Goal: Task Accomplishment & Management: Use online tool/utility

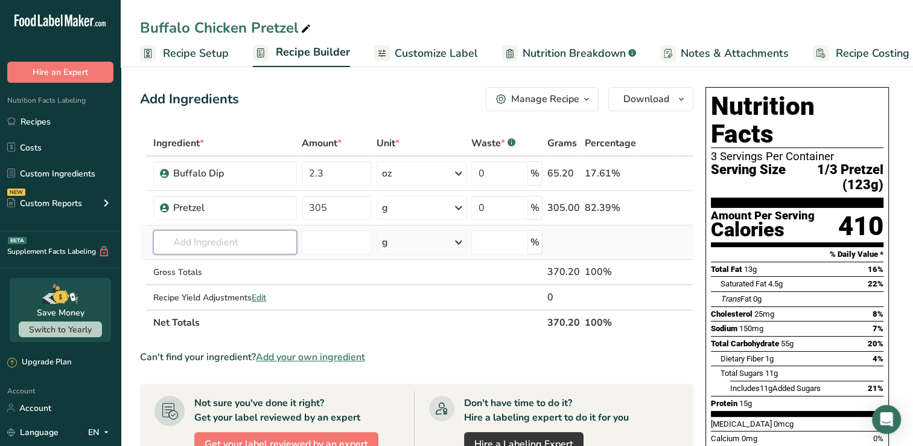
click at [191, 230] on input "text" at bounding box center [225, 242] width 144 height 24
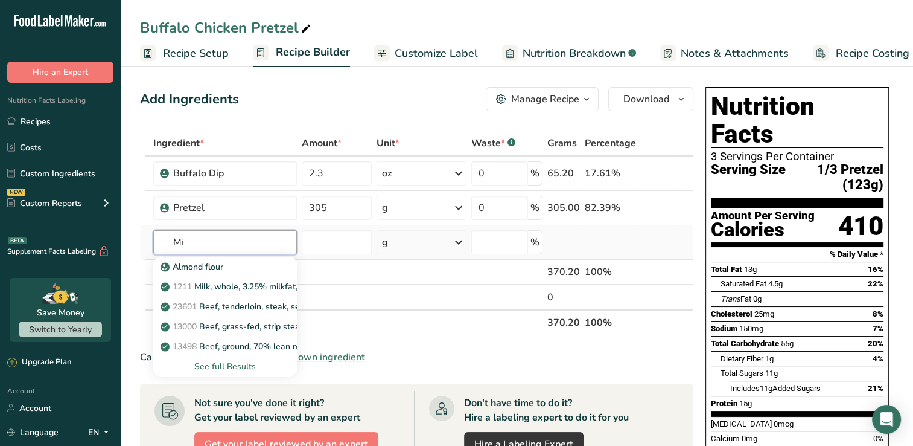
click at [191, 230] on input "Mi" at bounding box center [225, 242] width 144 height 24
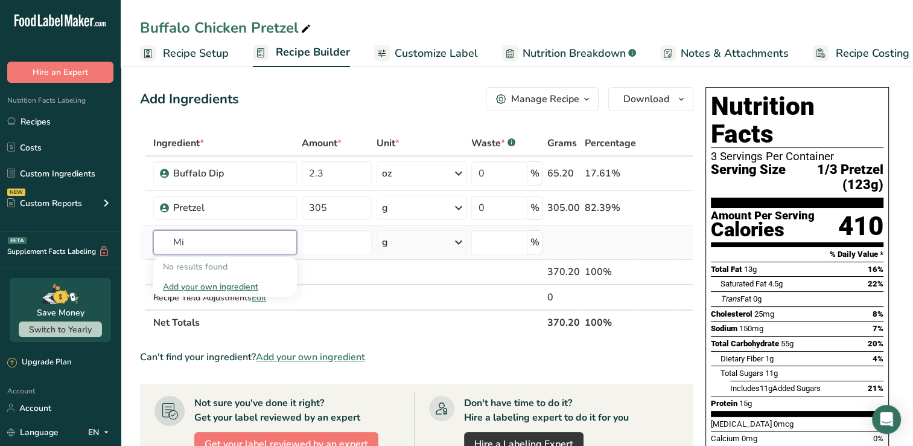
type input "M"
type input "shredded mozz"
click at [243, 264] on p "1271 Cheese, mozzarella, low moisture, part-skim, shredded" at bounding box center [285, 266] width 244 height 13
type input "Cheese, mozzarella, low moisture, part-skim, shredded"
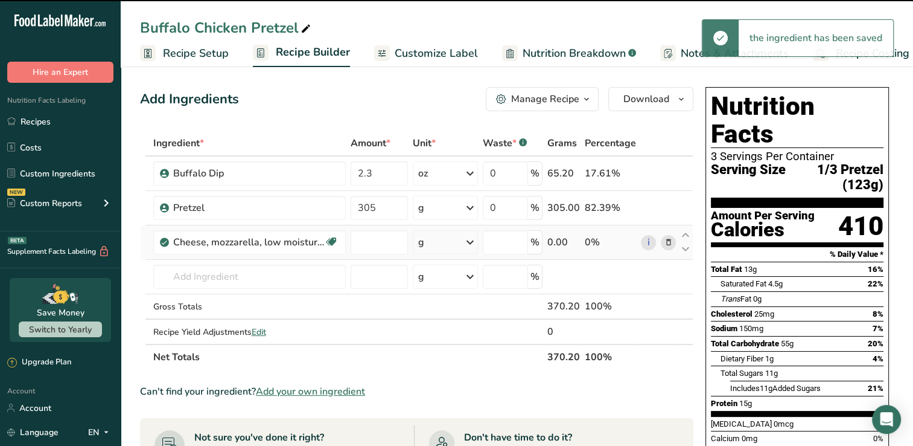
type input "0"
click at [235, 245] on div "Cheese, mozzarella, low moisture, part-skim, shredded" at bounding box center [248, 242] width 151 height 14
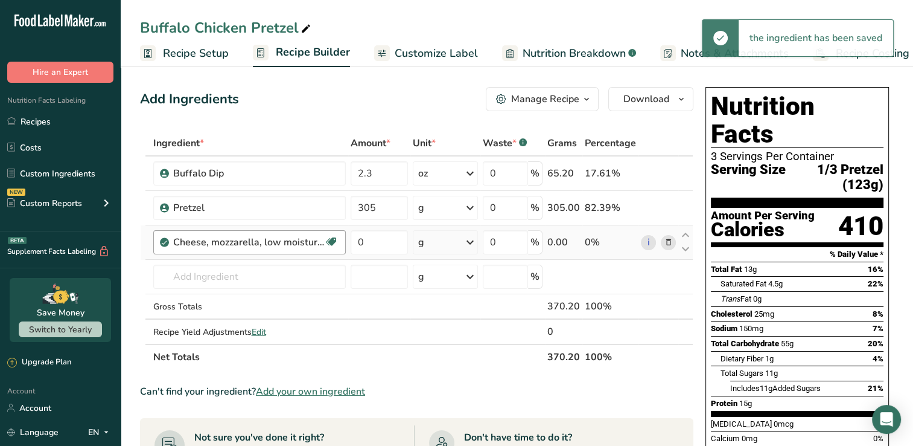
click at [263, 244] on div "Cheese, mozzarella, low moisture, part-skim, shredded" at bounding box center [248, 242] width 151 height 14
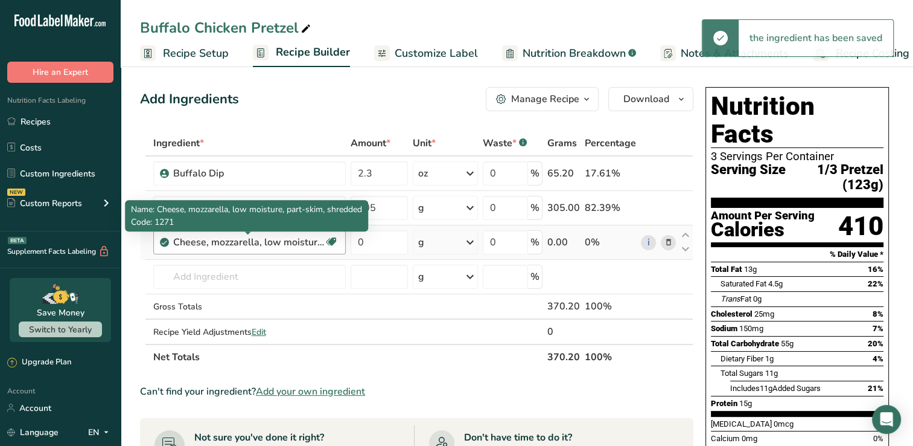
click at [264, 244] on div "Cheese, mozzarella, low moisture, part-skim, shredded" at bounding box center [248, 242] width 151 height 14
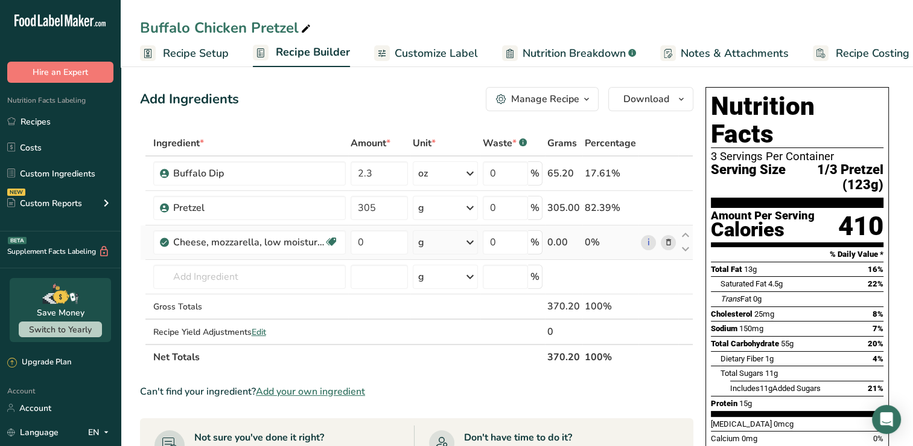
click at [674, 238] on span at bounding box center [668, 242] width 14 height 14
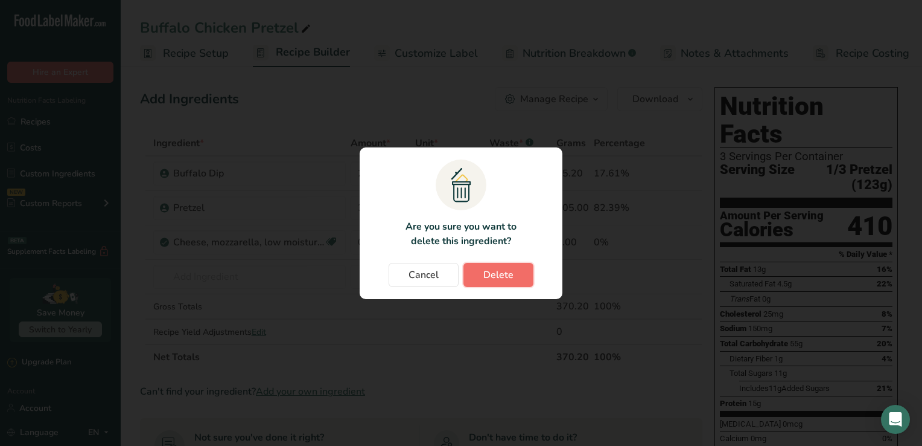
drag, startPoint x: 514, startPoint y: 270, endPoint x: 273, endPoint y: 264, distance: 240.3
click at [512, 270] on button "Delete" at bounding box center [499, 275] width 70 height 24
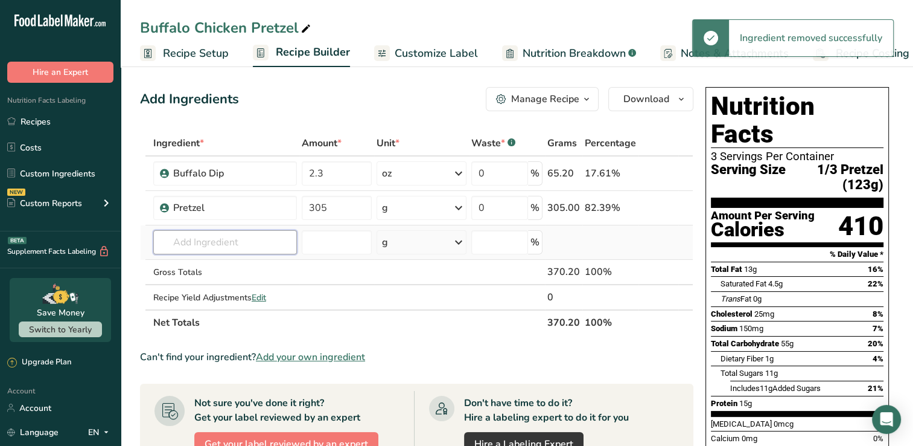
click at [198, 244] on input "text" at bounding box center [225, 242] width 144 height 24
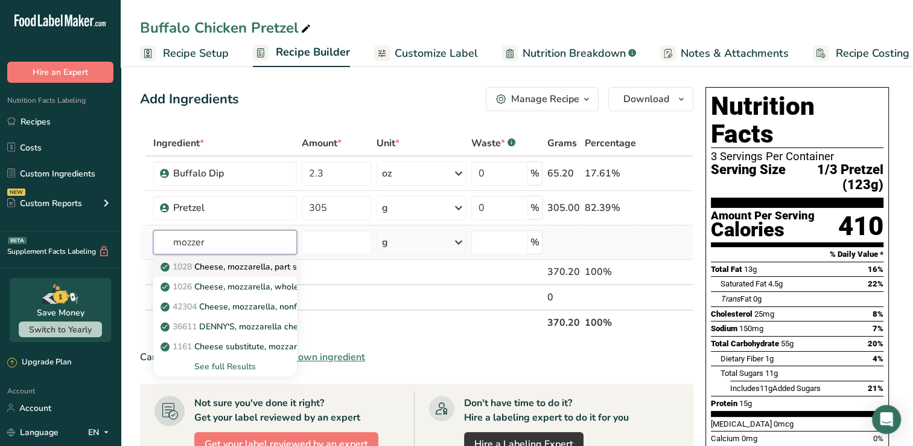
type input "mozzer"
click at [209, 270] on p "1028 Cheese, mozzarella, part skim milk" at bounding box center [245, 266] width 165 height 13
type input "Cheese, mozzarella, part skim milk"
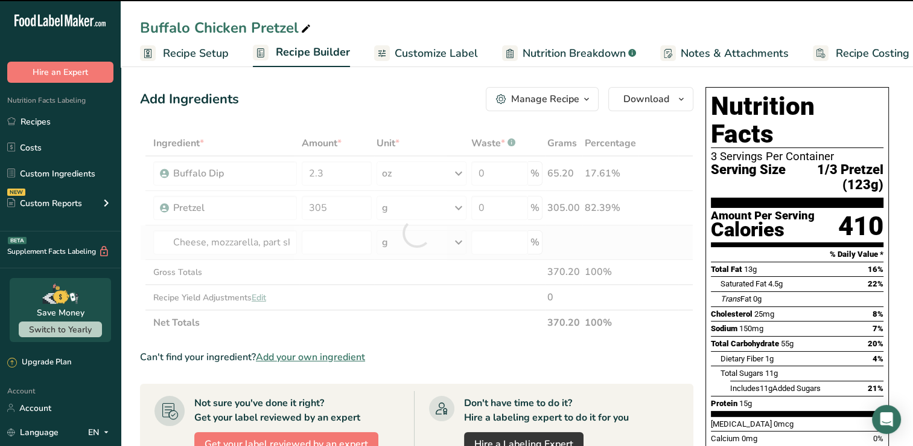
type input "0"
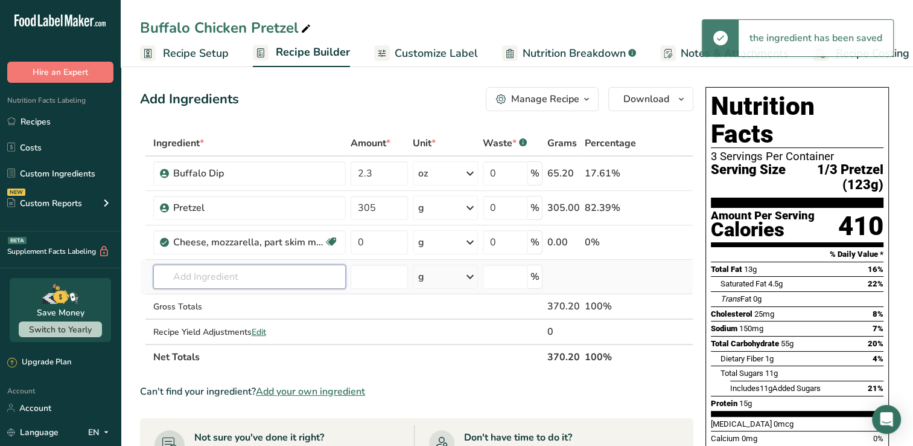
click at [217, 278] on input "text" at bounding box center [249, 276] width 193 height 24
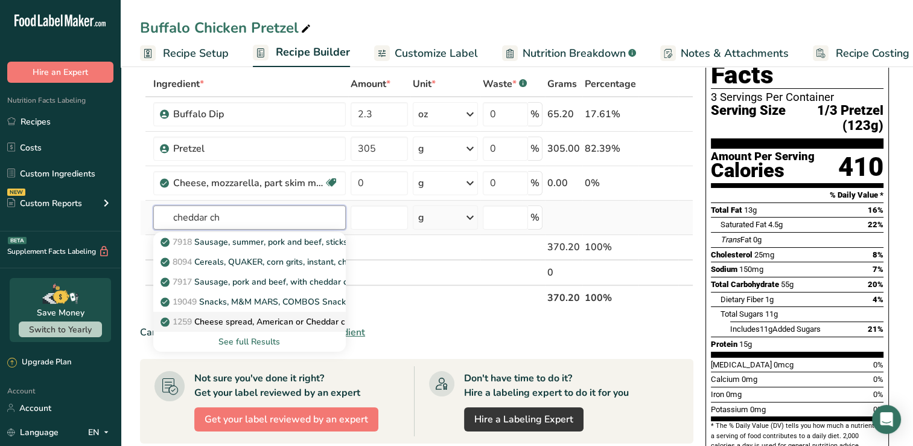
scroll to position [60, 0]
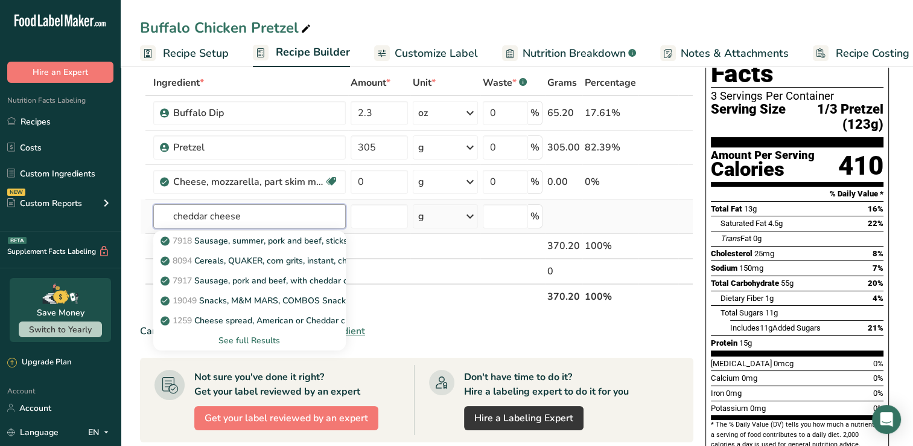
drag, startPoint x: 258, startPoint y: 217, endPoint x: 159, endPoint y: 223, distance: 98.6
click at [159, 223] on input "cheddar cheese" at bounding box center [249, 216] width 193 height 24
type input "cheese, che"
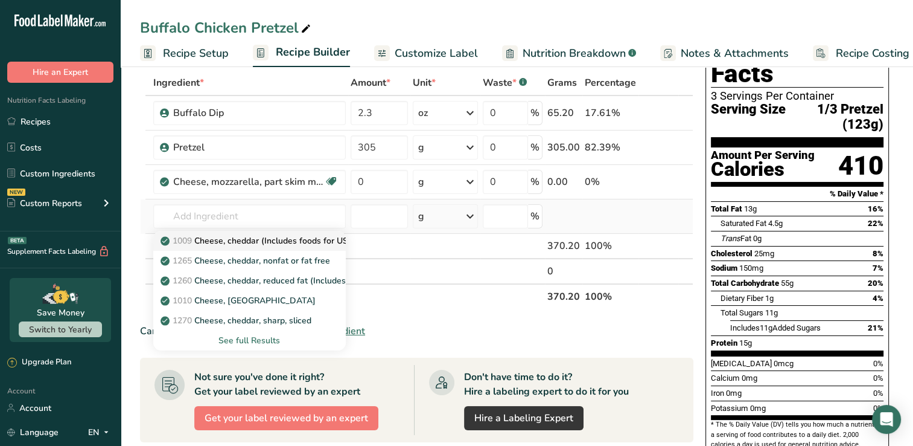
click at [261, 237] on p "1009 Cheese, cheddar (Includes foods for USDA's Food Distribution Program)" at bounding box center [319, 240] width 312 height 13
type input "Cheese, cheddar (Includes foods for USDA's Food Distribution Program)"
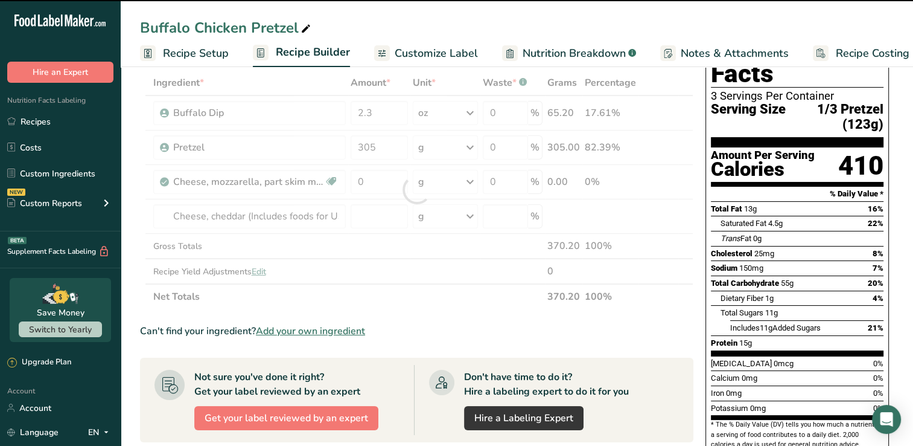
type input "0"
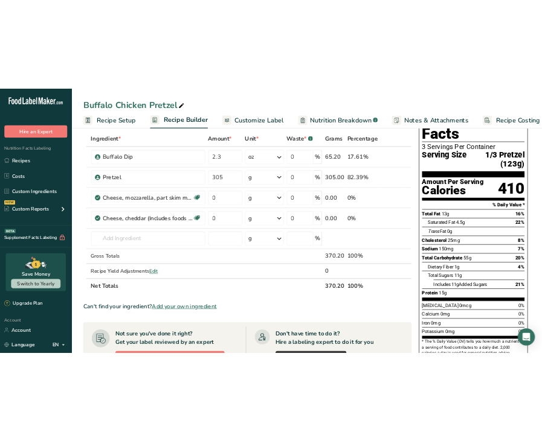
scroll to position [0, 0]
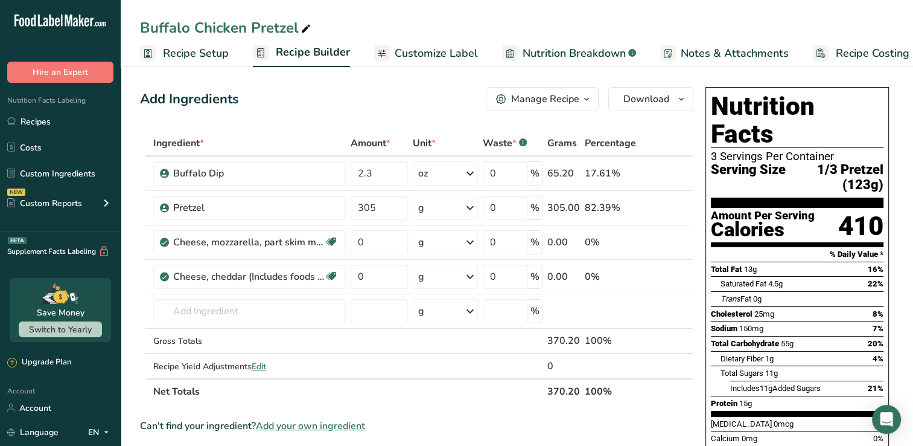
click at [304, 23] on icon at bounding box center [306, 29] width 11 height 17
click at [312, 30] on input "Buffalo Chicken Pretzel" at bounding box center [517, 28] width 754 height 22
click at [561, 101] on div "Manage Recipe" at bounding box center [545, 99] width 68 height 14
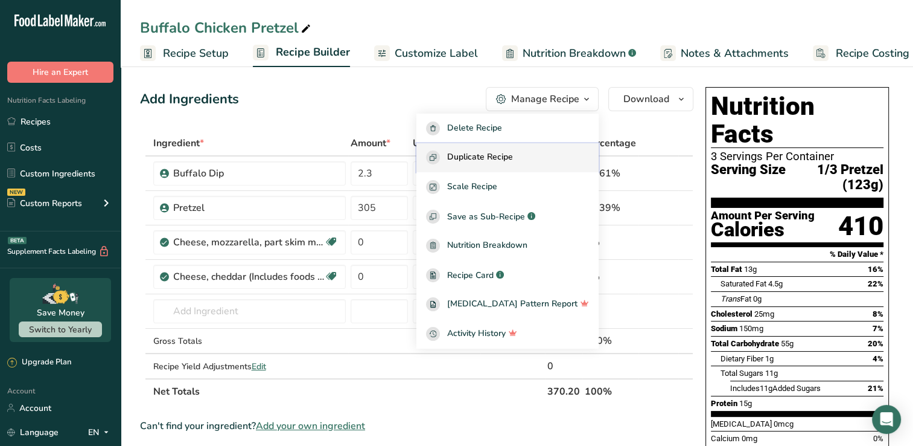
click at [561, 159] on div "Duplicate Recipe" at bounding box center [507, 157] width 163 height 14
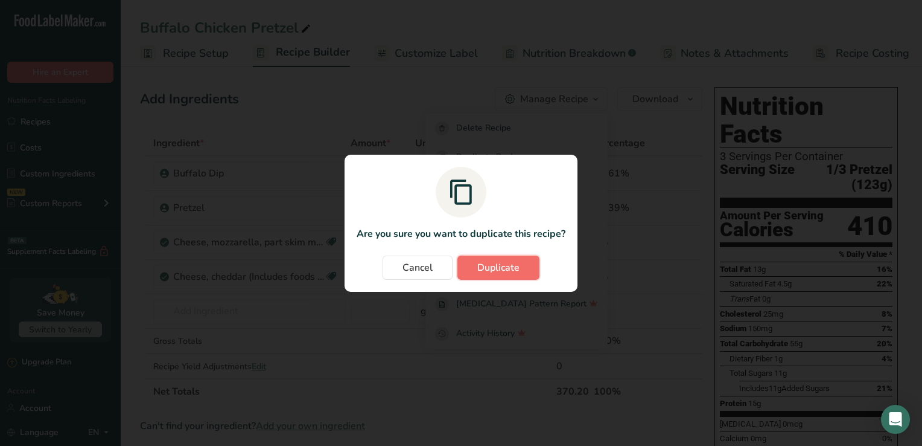
click at [503, 262] on span "Duplicate" at bounding box center [499, 267] width 42 height 14
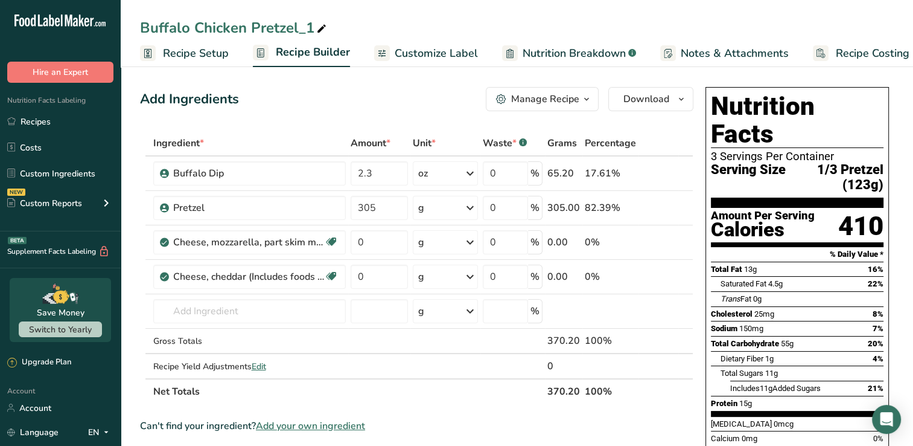
click at [312, 26] on div "Buffalo Chicken Pretzel_1" at bounding box center [234, 28] width 189 height 22
type input "Buffalo Chicken Pretzel-Traditional"
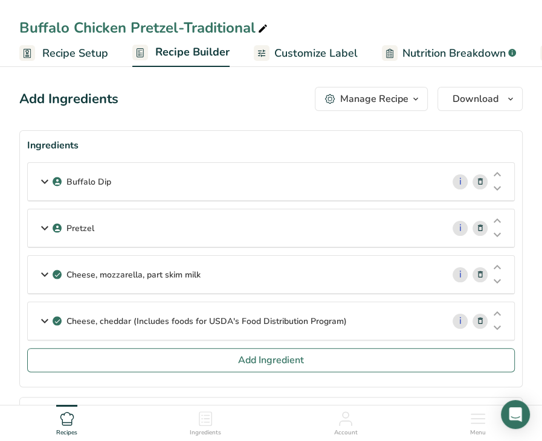
click at [123, 195] on div "Buffalo Dip" at bounding box center [235, 181] width 415 height 37
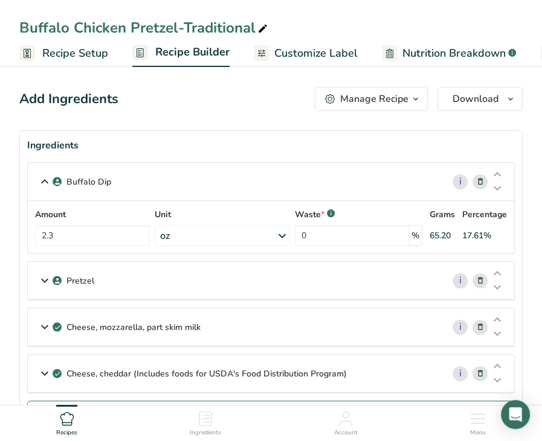
click at [284, 238] on icon at bounding box center [282, 236] width 14 height 22
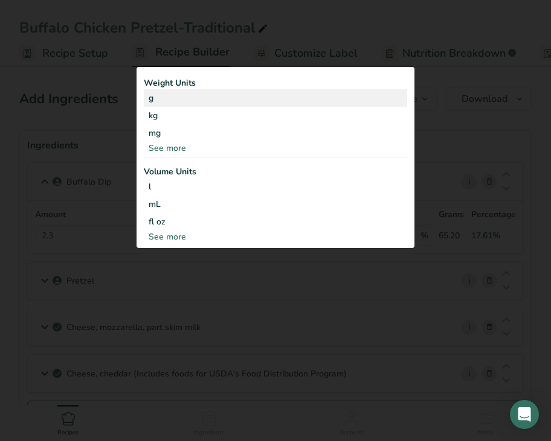
click at [240, 103] on div "g" at bounding box center [275, 98] width 263 height 18
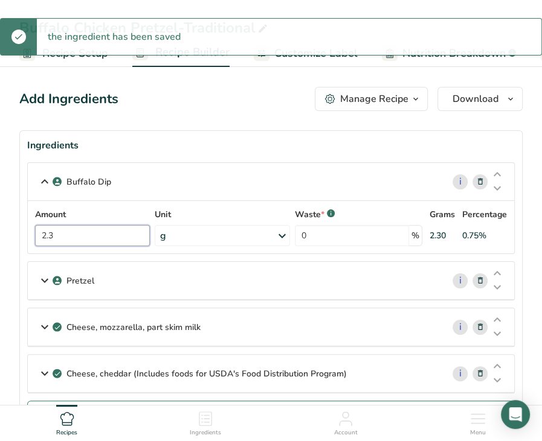
click at [91, 234] on input "2.3" at bounding box center [92, 235] width 115 height 21
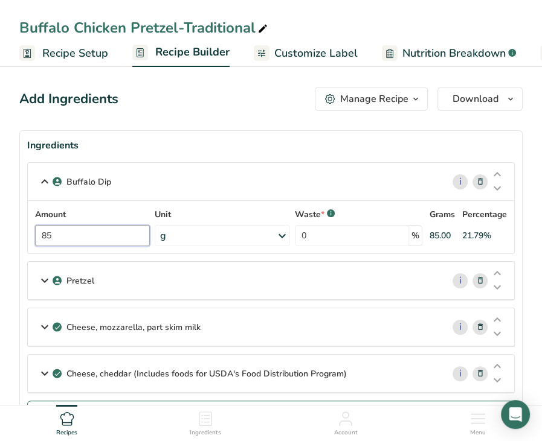
type input "85"
click at [133, 278] on div "Pretzel" at bounding box center [235, 280] width 415 height 37
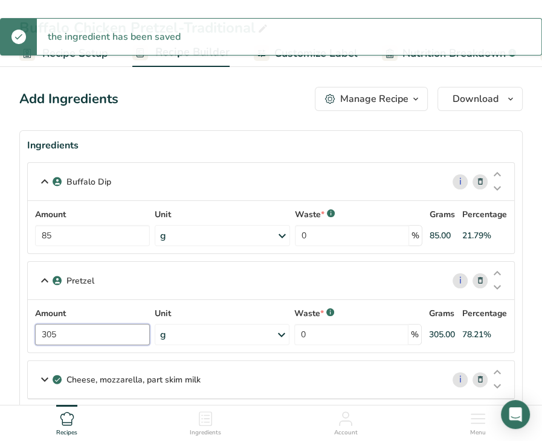
click at [80, 337] on input "305" at bounding box center [92, 334] width 115 height 21
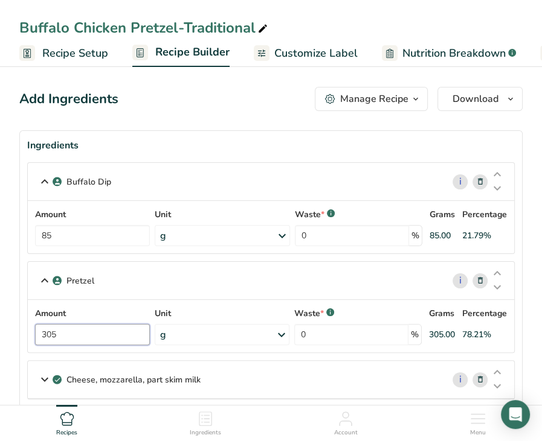
drag, startPoint x: 73, startPoint y: 337, endPoint x: 10, endPoint y: 342, distance: 63.5
type input "163.3"
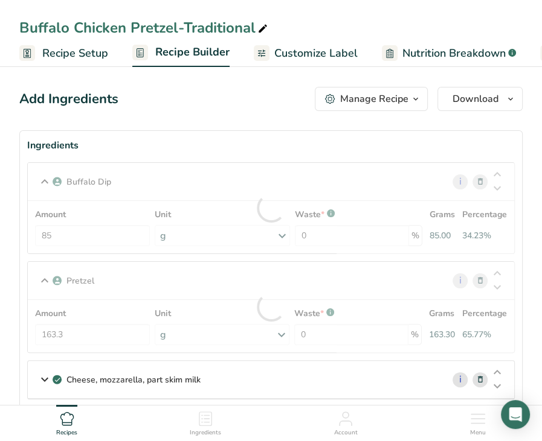
click at [222, 383] on div "Cheese, mozzarella, part skim milk" at bounding box center [235, 379] width 415 height 37
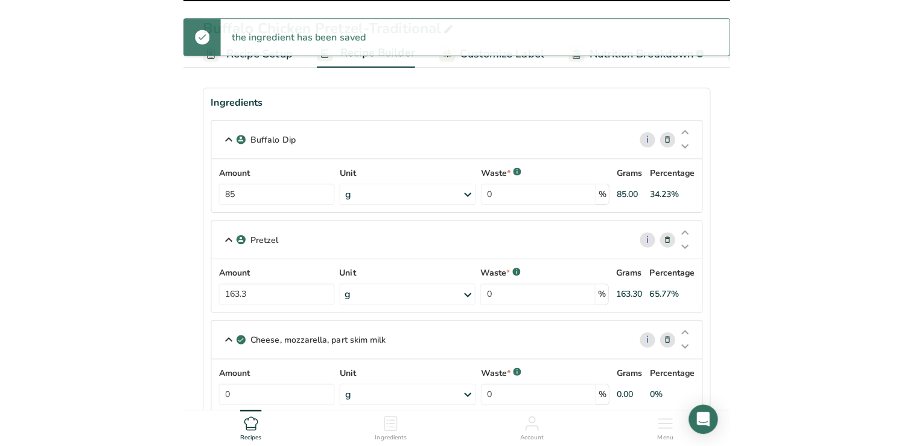
scroll to position [181, 0]
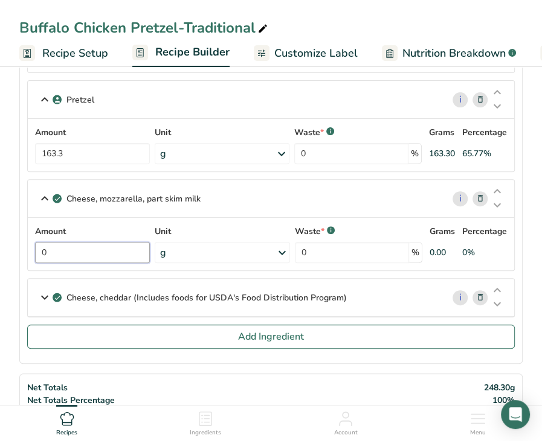
click at [88, 249] on input "0" at bounding box center [92, 252] width 115 height 21
type input "50"
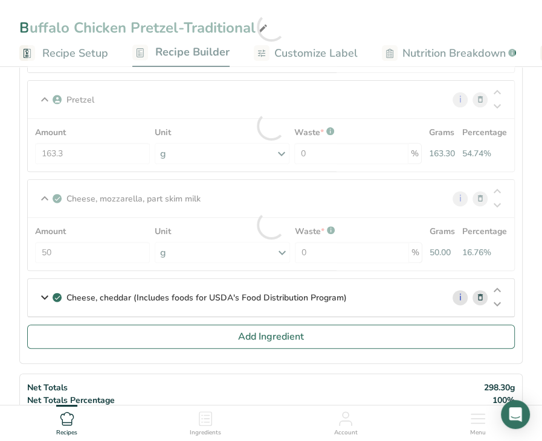
click at [99, 262] on div "Amount 50 Unit g Portions 1 oz Weight Units g kg mg See more Volume Units l Vol…" at bounding box center [271, 244] width 486 height 53
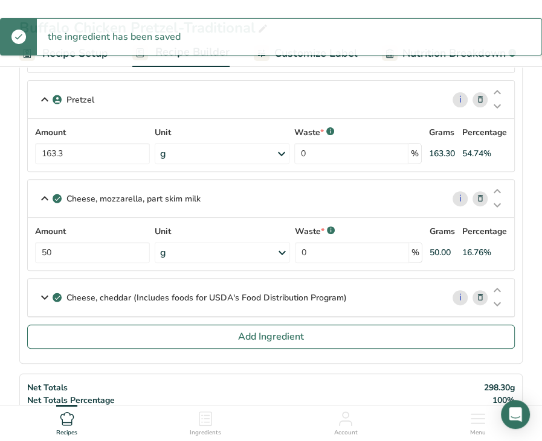
click at [135, 292] on p "Cheese, cheddar (Includes foods for USDA's Food Distribution Program)" at bounding box center [206, 298] width 280 height 13
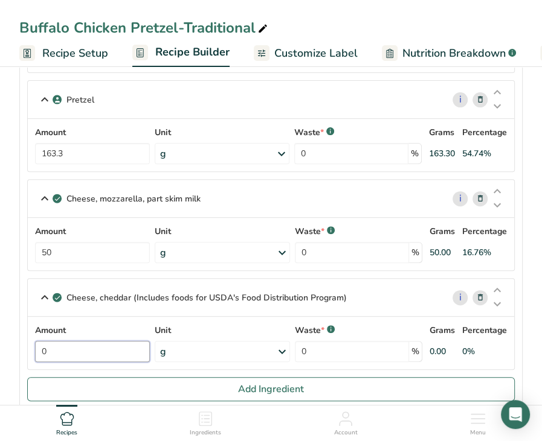
click at [75, 350] on input "0" at bounding box center [92, 351] width 115 height 21
type input "35"
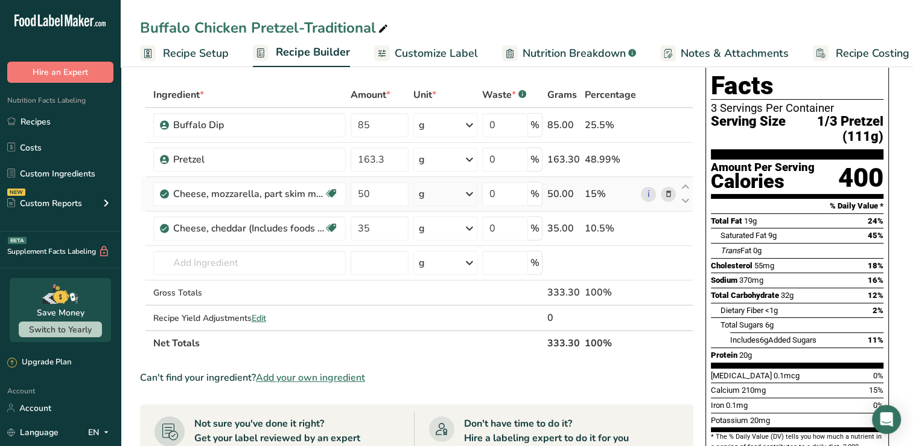
scroll to position [0, 0]
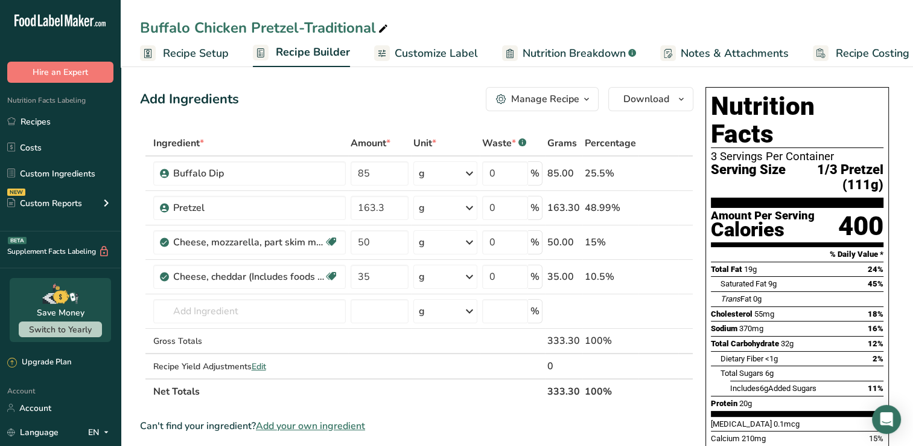
click at [689, 51] on span "Notes & Attachments" at bounding box center [735, 53] width 108 height 16
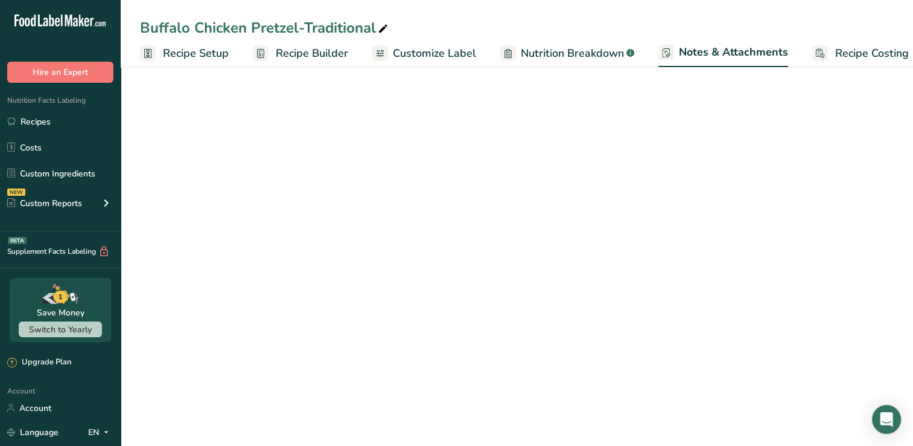
scroll to position [0, 16]
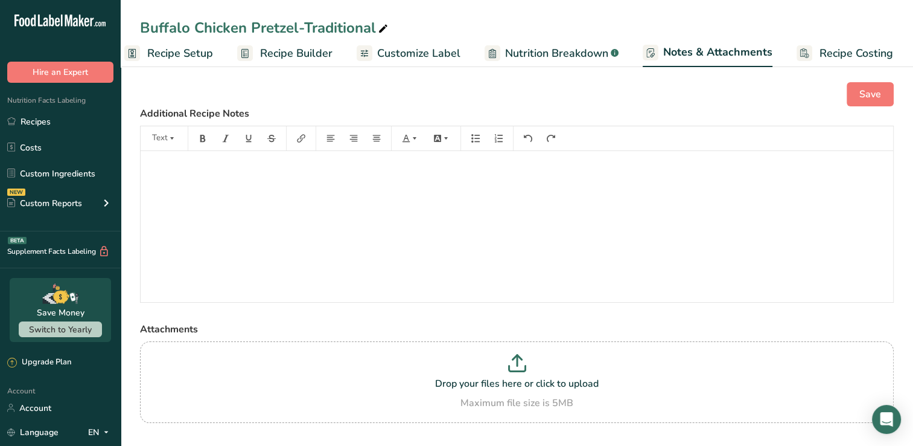
click at [439, 54] on span "Customize Label" at bounding box center [418, 53] width 83 height 16
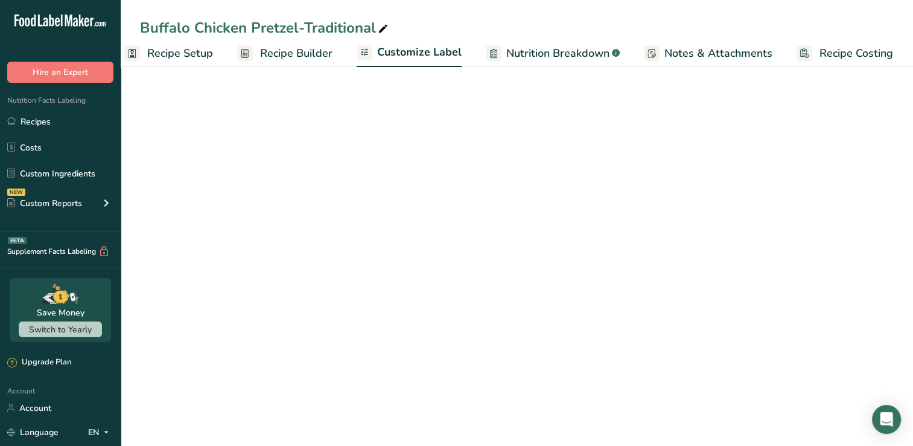
scroll to position [0, 15]
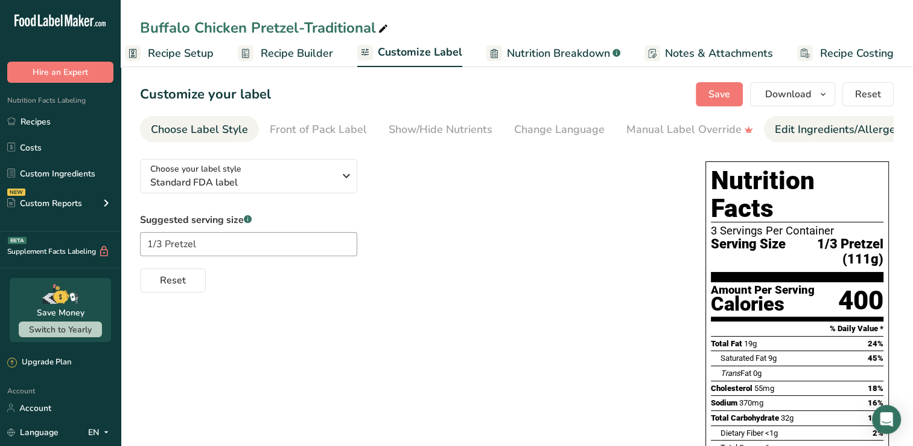
click at [802, 125] on div "Edit Ingredients/Allergens List" at bounding box center [851, 129] width 153 height 16
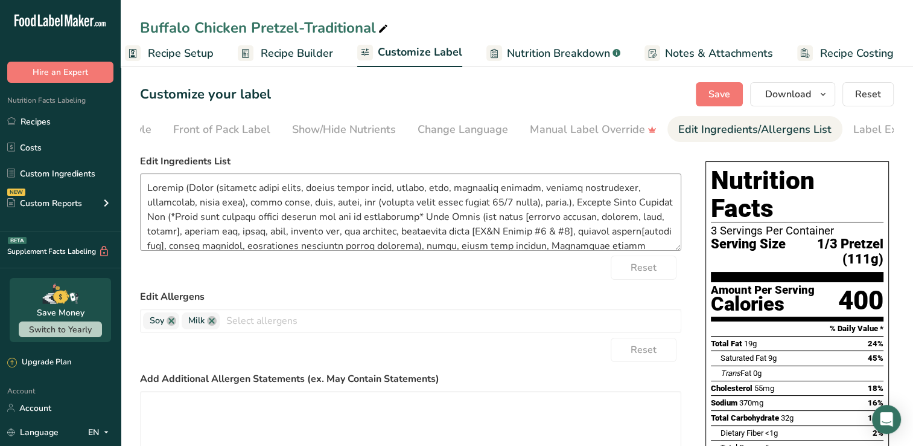
scroll to position [0, 138]
click at [234, 319] on input "text" at bounding box center [450, 320] width 461 height 19
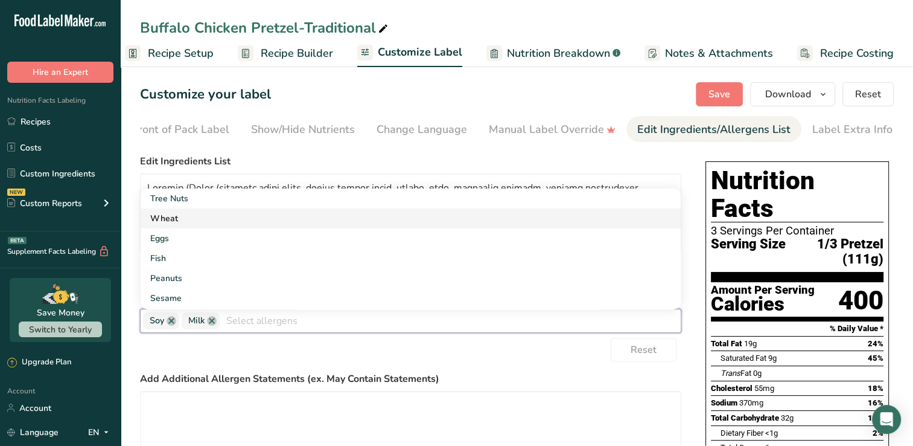
click at [193, 218] on link "Wheat" at bounding box center [411, 218] width 540 height 20
type textarea "Pretzel (Flour (bleached wheat flour, malted barley flour, [MEDICAL_DATA], iron…"
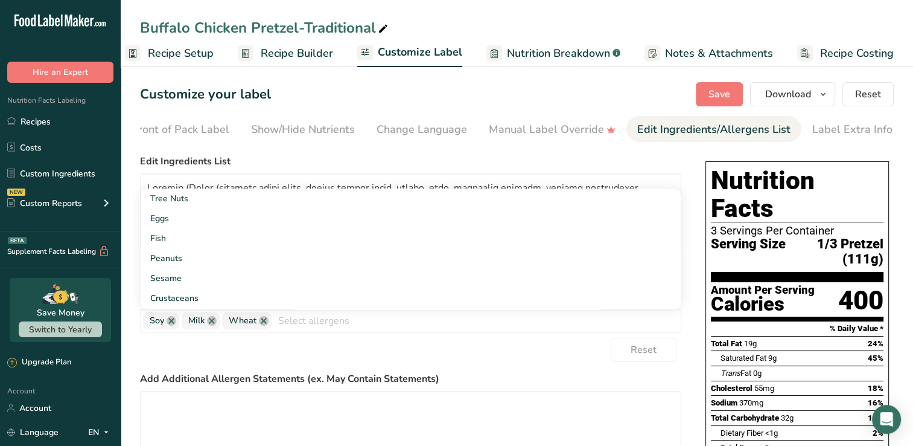
click at [524, 165] on label "Edit Ingredients List" at bounding box center [411, 161] width 542 height 14
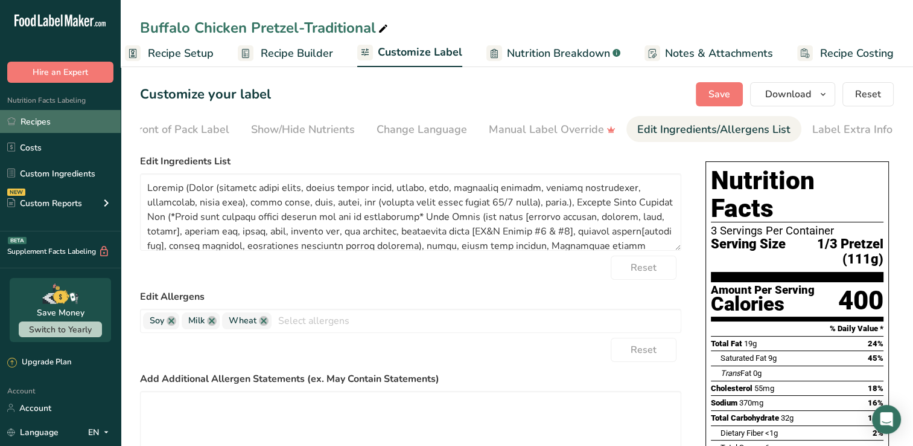
click at [48, 127] on link "Recipes" at bounding box center [60, 121] width 121 height 23
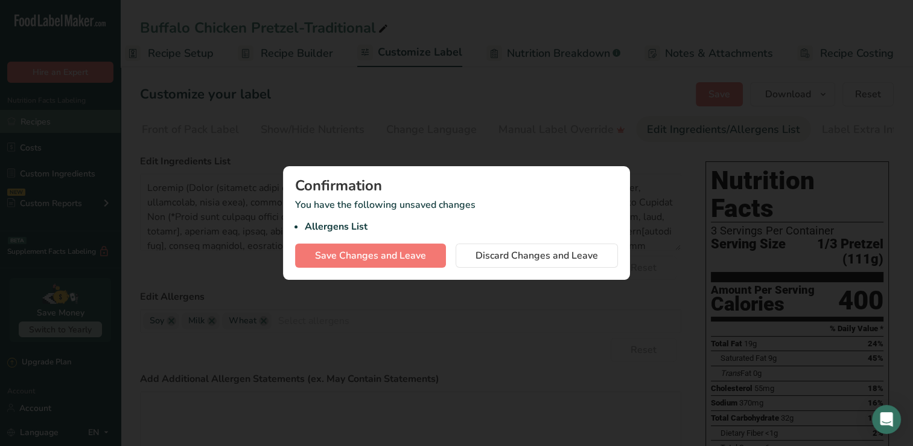
scroll to position [0, 6]
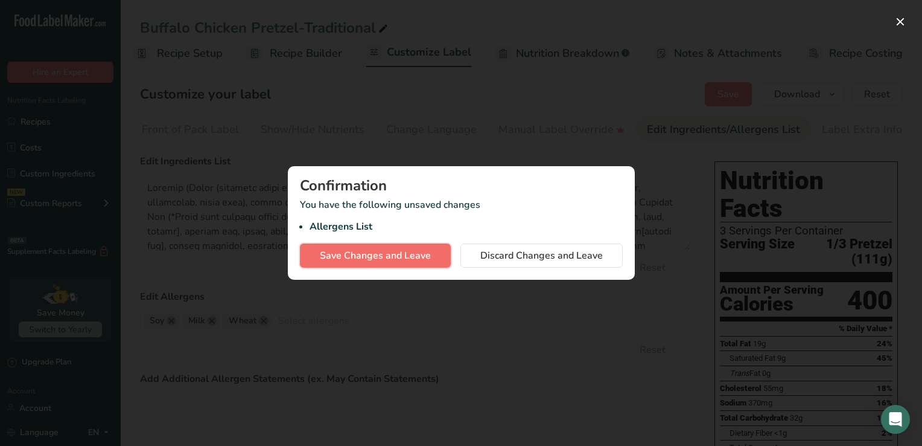
click at [356, 256] on span "Save Changes and Leave" at bounding box center [375, 255] width 111 height 14
type textarea "Pretzel (Flour (bleached wheat flour, malted barley flour, [MEDICAL_DATA], iron…"
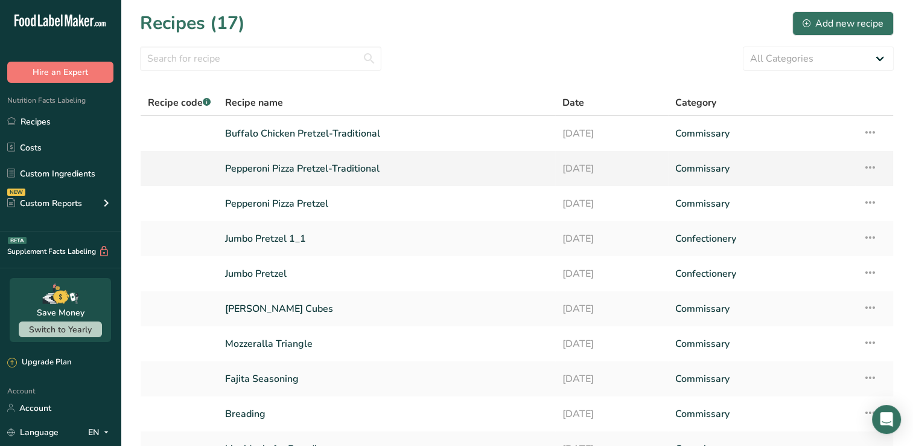
click at [309, 174] on link "Pepperoni Pizza Pretzel-Traditional" at bounding box center [386, 168] width 323 height 25
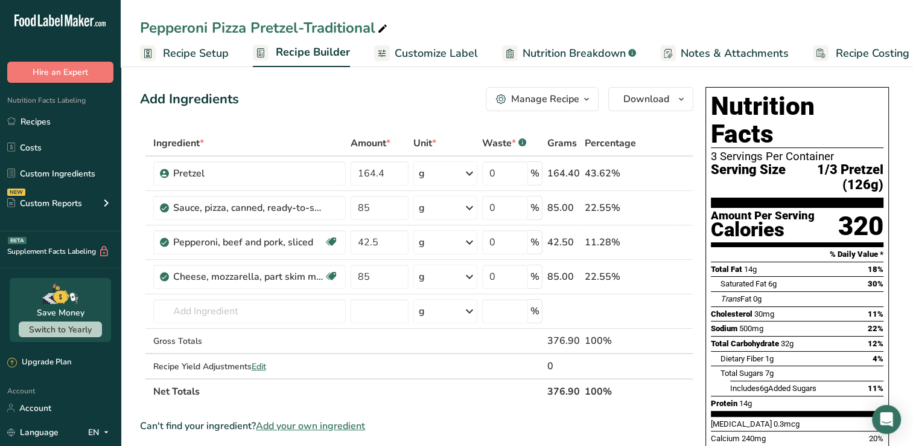
click at [448, 60] on span "Customize Label" at bounding box center [436, 53] width 83 height 16
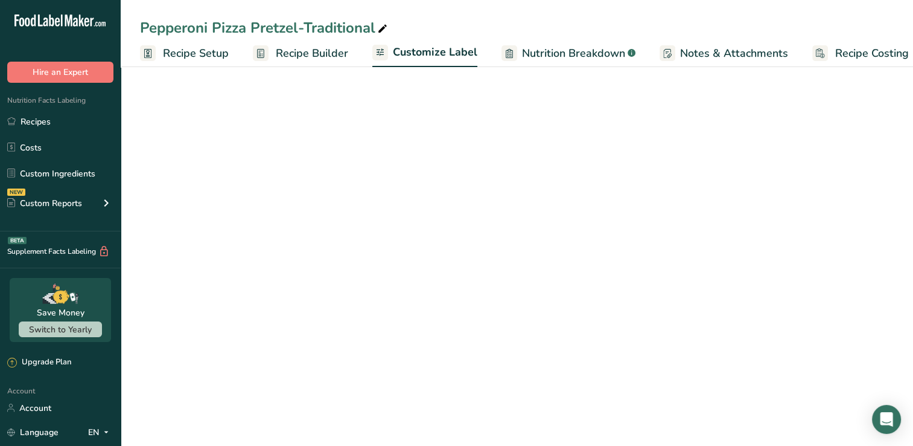
scroll to position [0, 15]
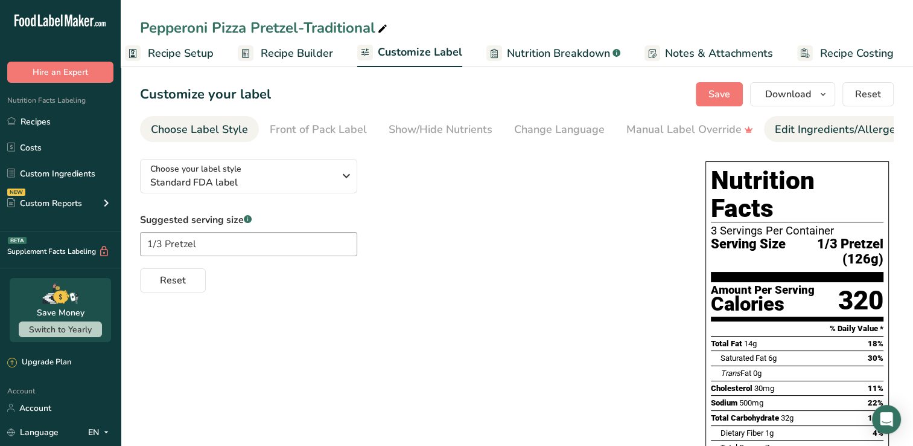
click at [791, 127] on div "Edit Ingredients/Allergens List" at bounding box center [851, 129] width 153 height 16
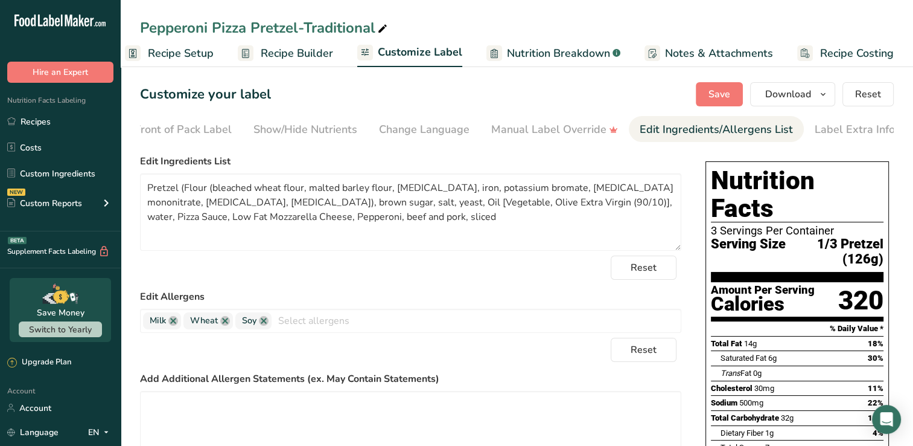
scroll to position [0, 138]
drag, startPoint x: 299, startPoint y: 205, endPoint x: 488, endPoint y: 208, distance: 189.0
click at [488, 208] on textarea "Pretzel (Flour (bleached wheat flour, malted barley flour, [MEDICAL_DATA], iron…" at bounding box center [411, 211] width 542 height 77
click at [48, 126] on link "Recipes" at bounding box center [60, 121] width 121 height 23
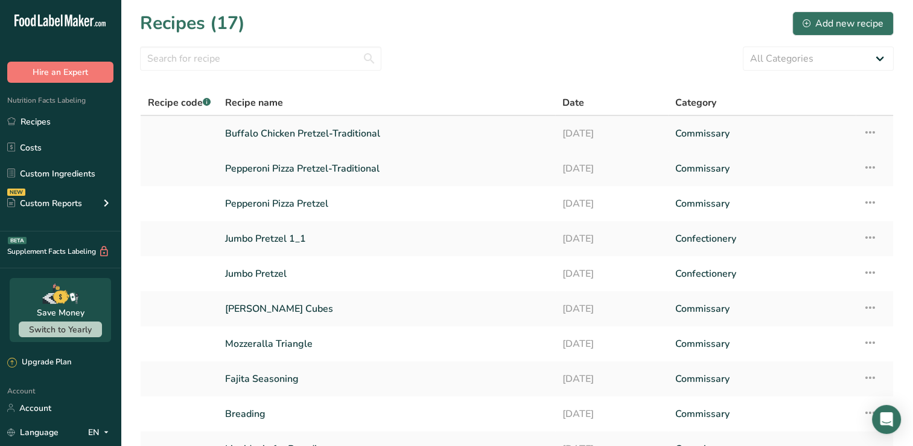
click at [290, 134] on link "Buffalo Chicken Pretzel-Traditional" at bounding box center [386, 133] width 323 height 25
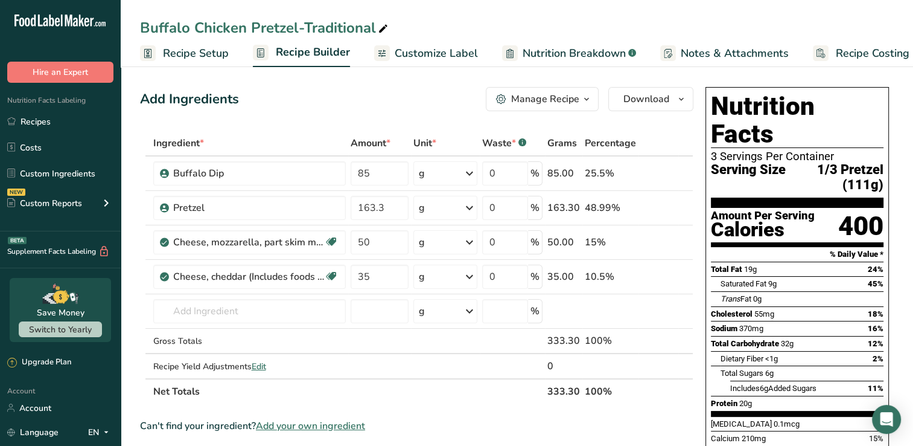
click at [425, 53] on span "Customize Label" at bounding box center [436, 53] width 83 height 16
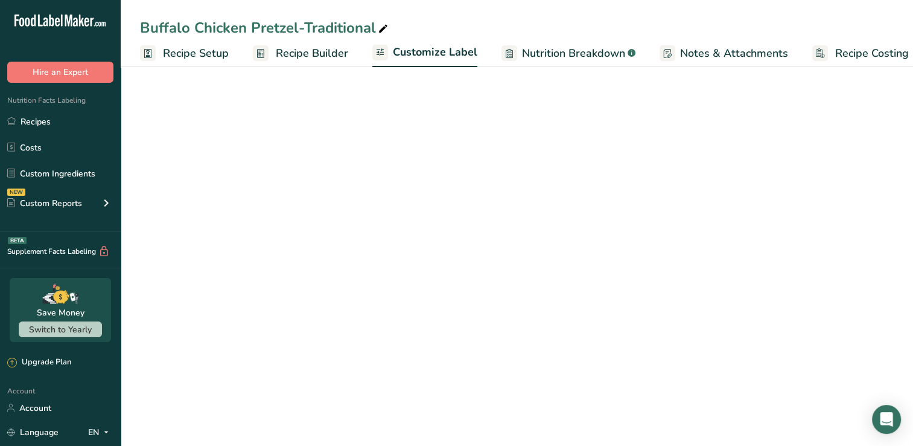
scroll to position [0, 15]
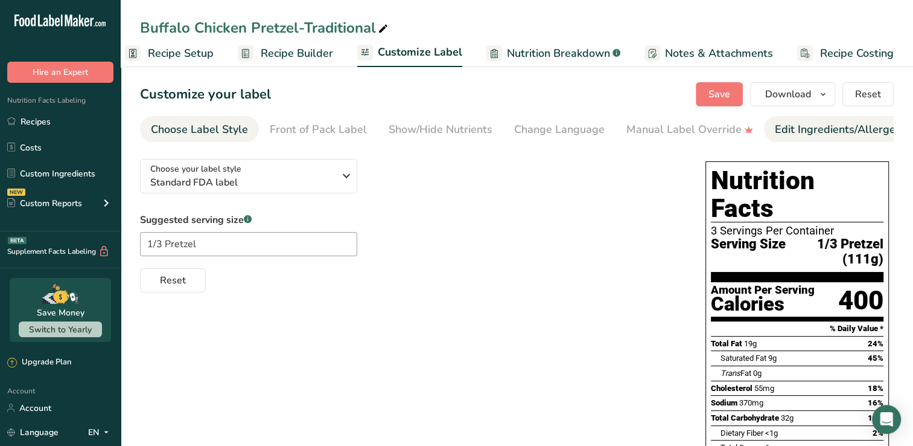
click at [812, 127] on div "Edit Ingredients/Allergens List" at bounding box center [851, 129] width 153 height 16
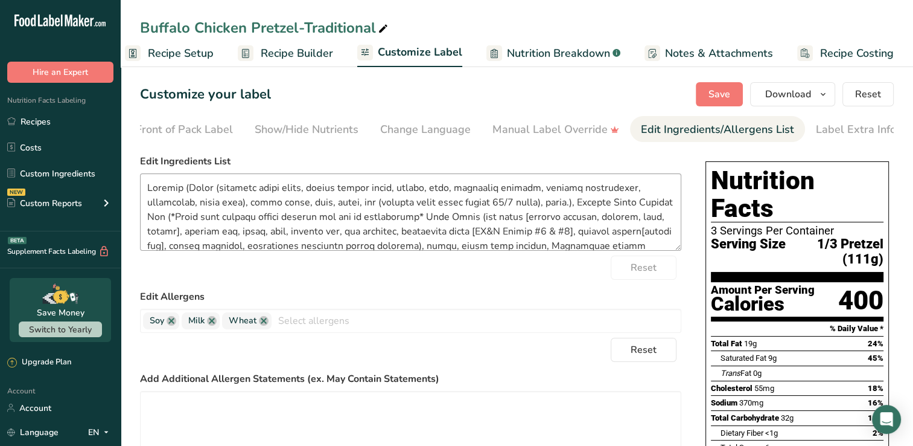
scroll to position [0, 138]
drag, startPoint x: 347, startPoint y: 204, endPoint x: 524, endPoint y: 205, distance: 176.9
click at [524, 205] on textarea at bounding box center [411, 211] width 542 height 77
paste textarea "Oil [Vegetable, Olive Extra Virgin (90/10)],"
type textarea "Pretzel (Flour (bleached wheat flour, malted barley flour, [MEDICAL_DATA], iron…"
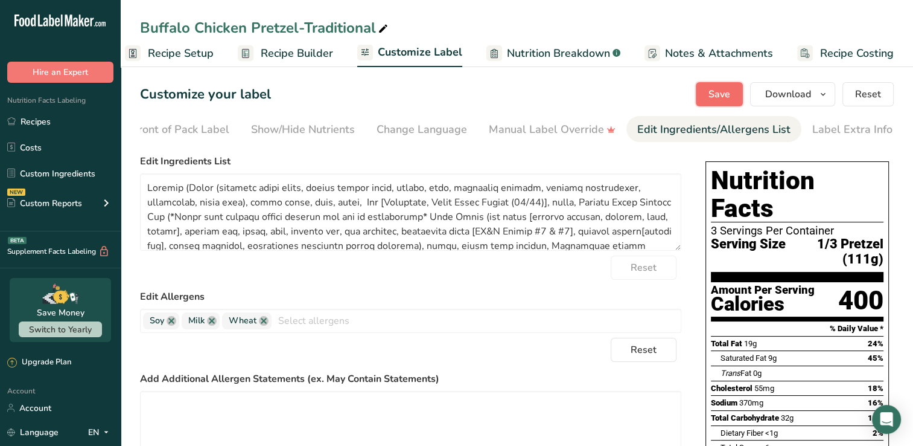
click at [737, 101] on button "Save" at bounding box center [719, 94] width 47 height 24
click at [56, 119] on link "Recipes" at bounding box center [60, 121] width 121 height 23
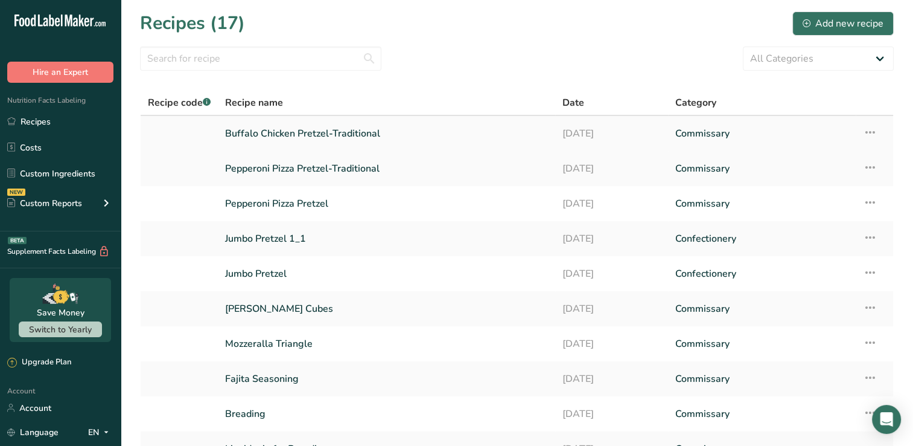
click at [356, 143] on link "Buffalo Chicken Pretzel-Traditional" at bounding box center [386, 133] width 323 height 25
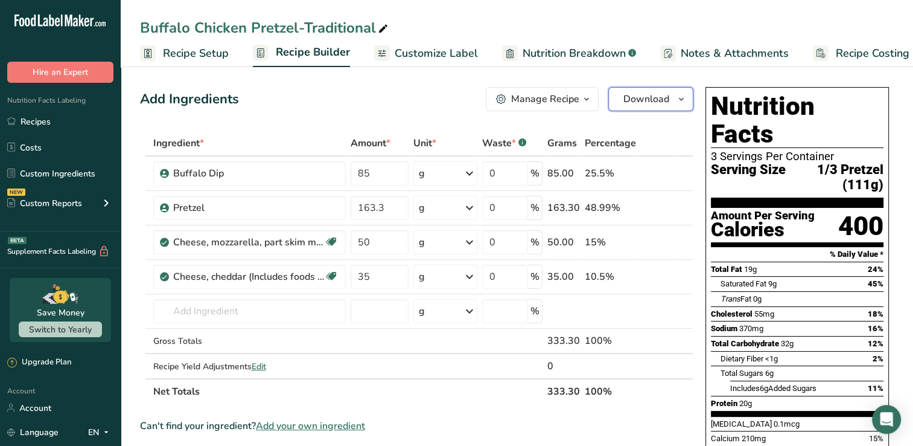
click at [671, 103] on button "Download" at bounding box center [651, 99] width 85 height 24
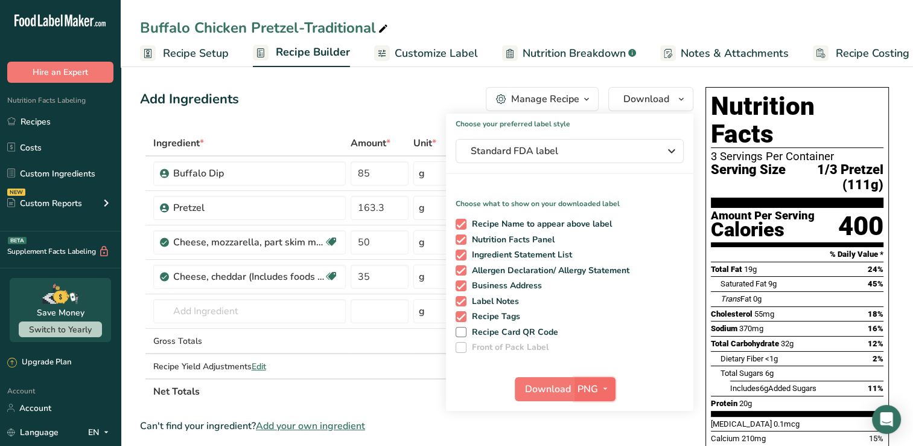
click at [606, 388] on icon "button" at bounding box center [606, 388] width 10 height 15
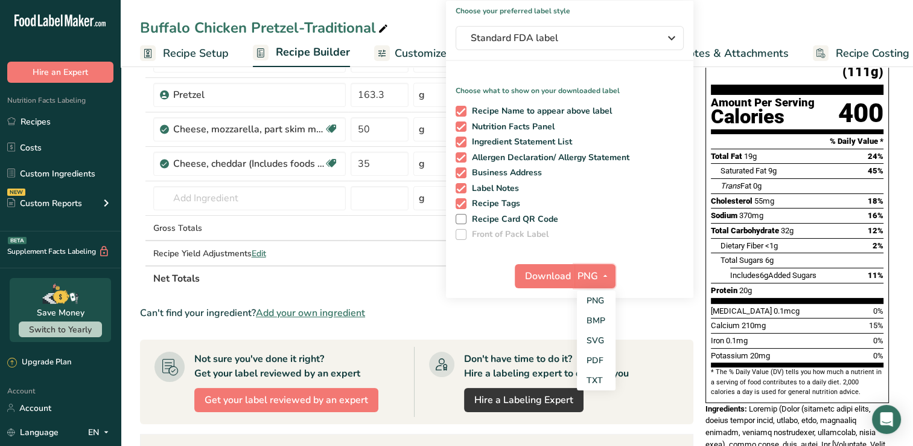
scroll to position [181, 0]
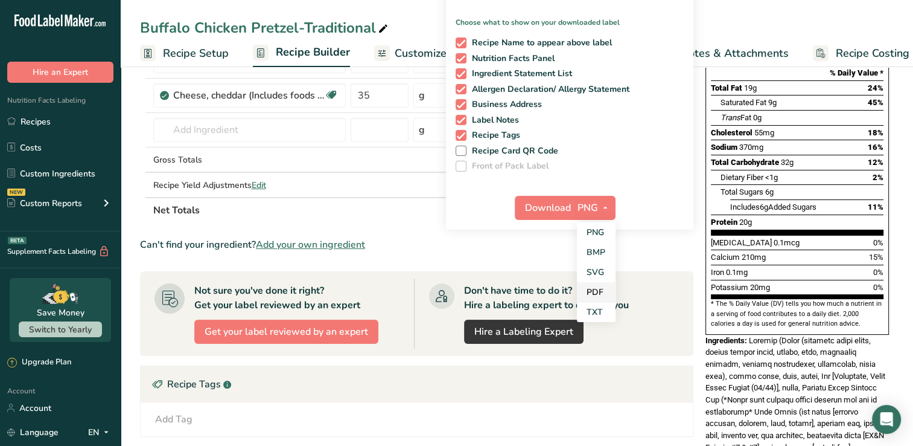
click at [596, 299] on link "PDF" at bounding box center [596, 292] width 39 height 20
click at [535, 210] on span "Download" at bounding box center [549, 207] width 46 height 14
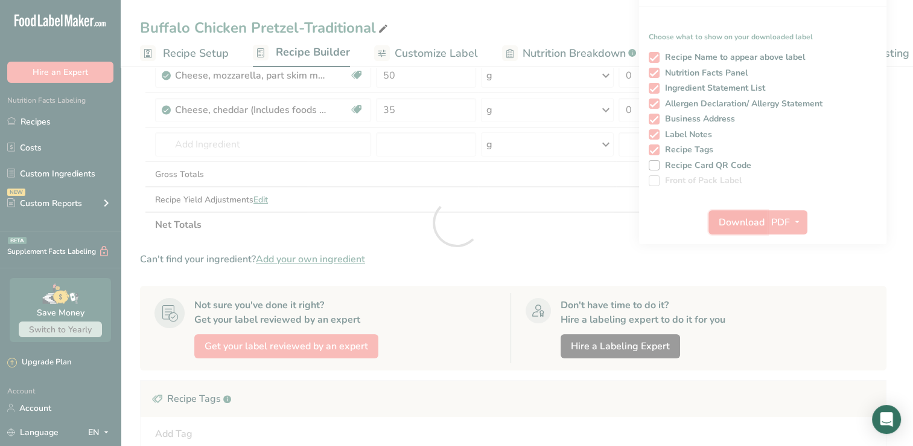
scroll to position [0, 0]
